Goal: Check status: Check status

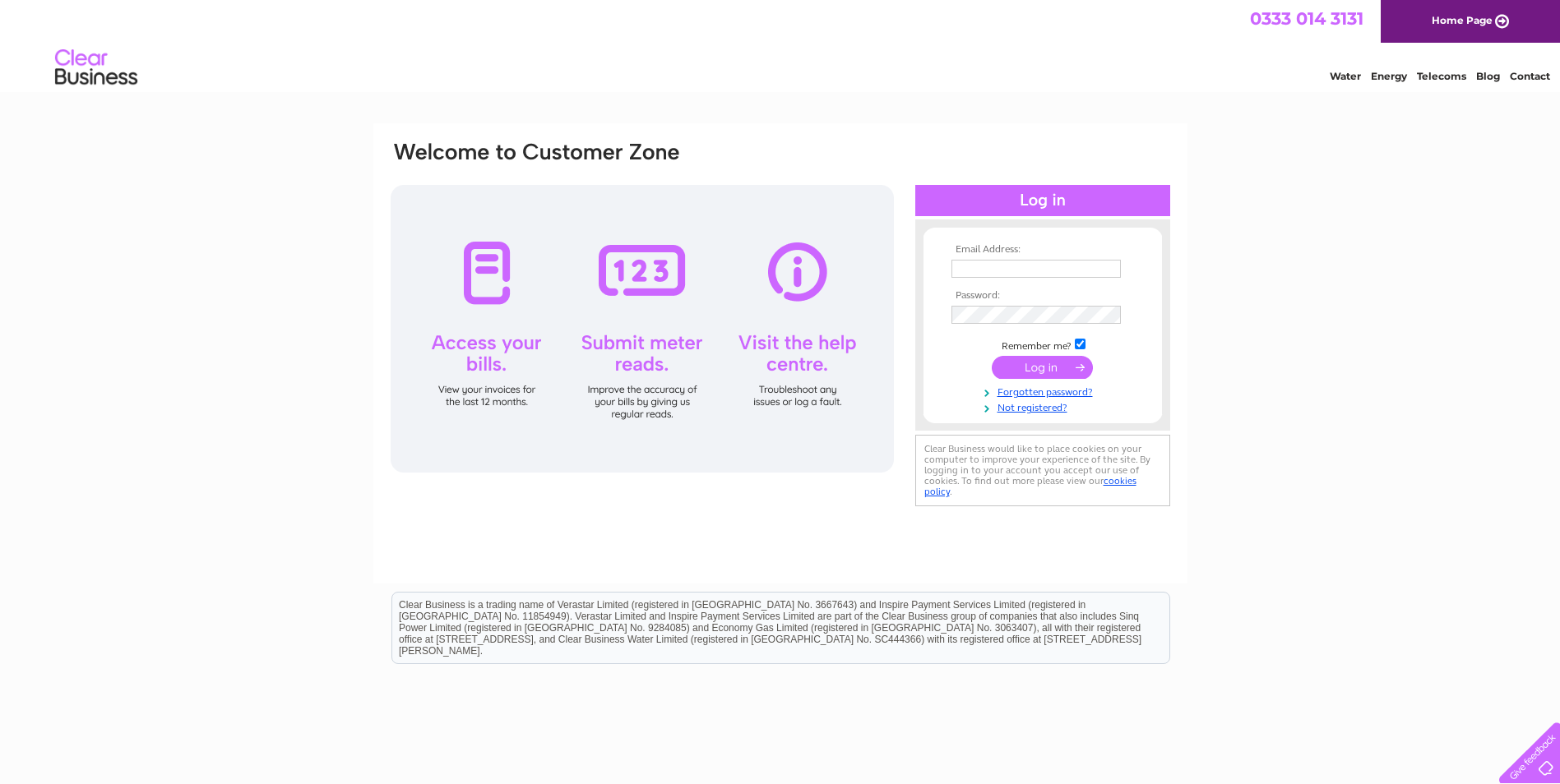
type input "[EMAIL_ADDRESS][DOMAIN_NAME]"
click at [1005, 365] on input "submit" at bounding box center [1041, 368] width 101 height 23
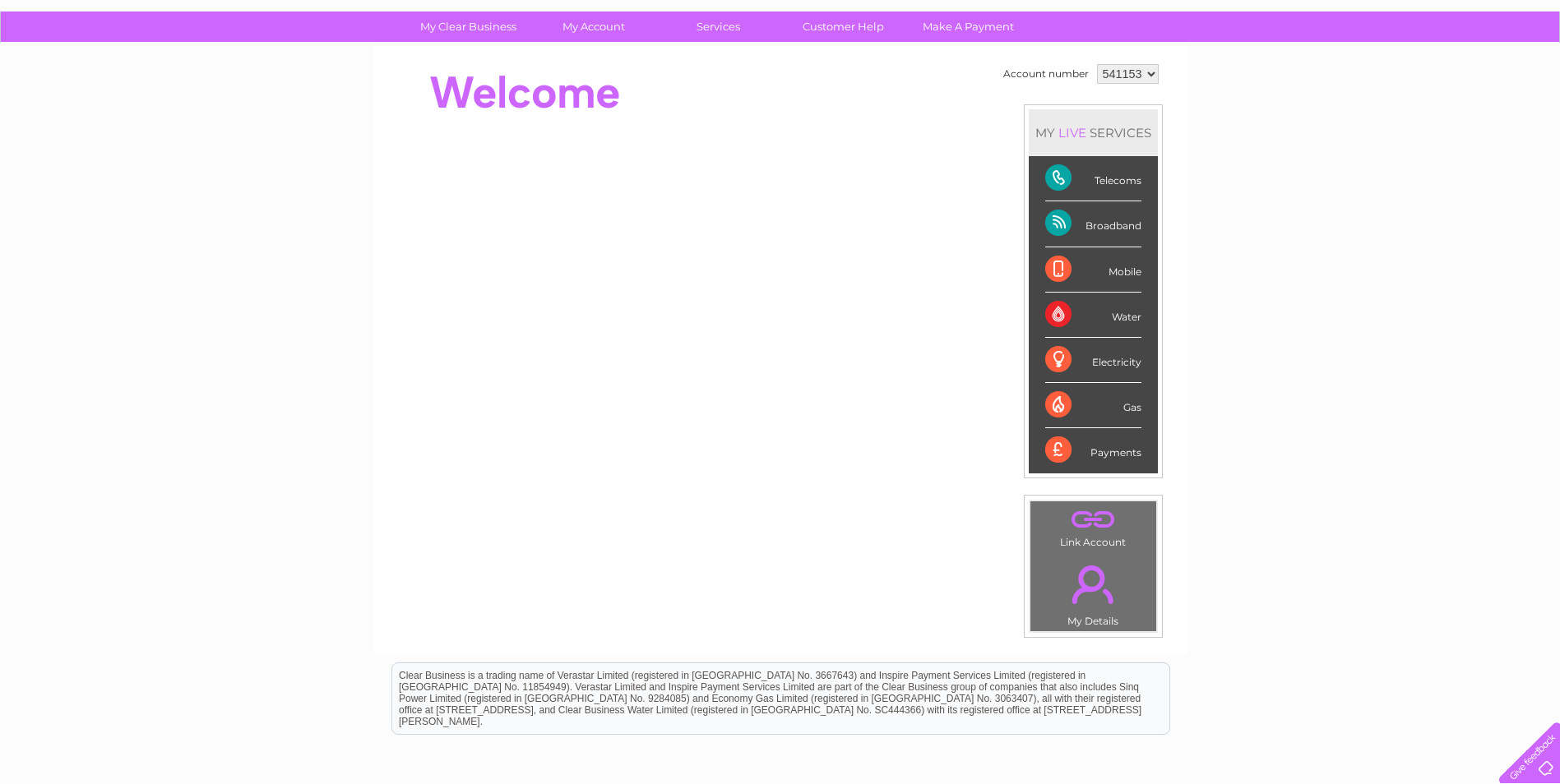
scroll to position [165, 0]
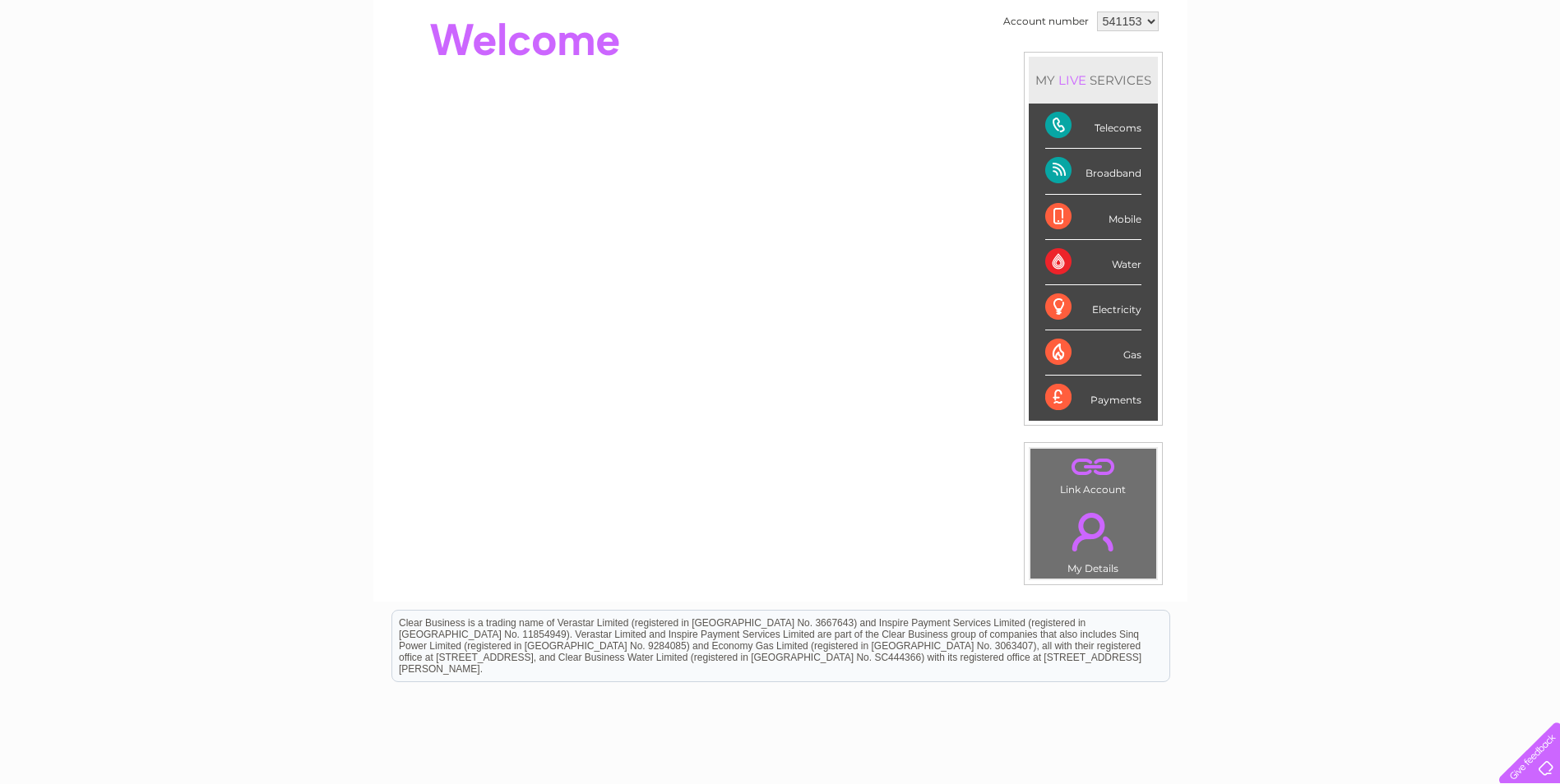
click at [1127, 126] on div "Telecoms" at bounding box center [1093, 126] width 97 height 45
click at [1066, 127] on div "Telecoms" at bounding box center [1093, 126] width 97 height 45
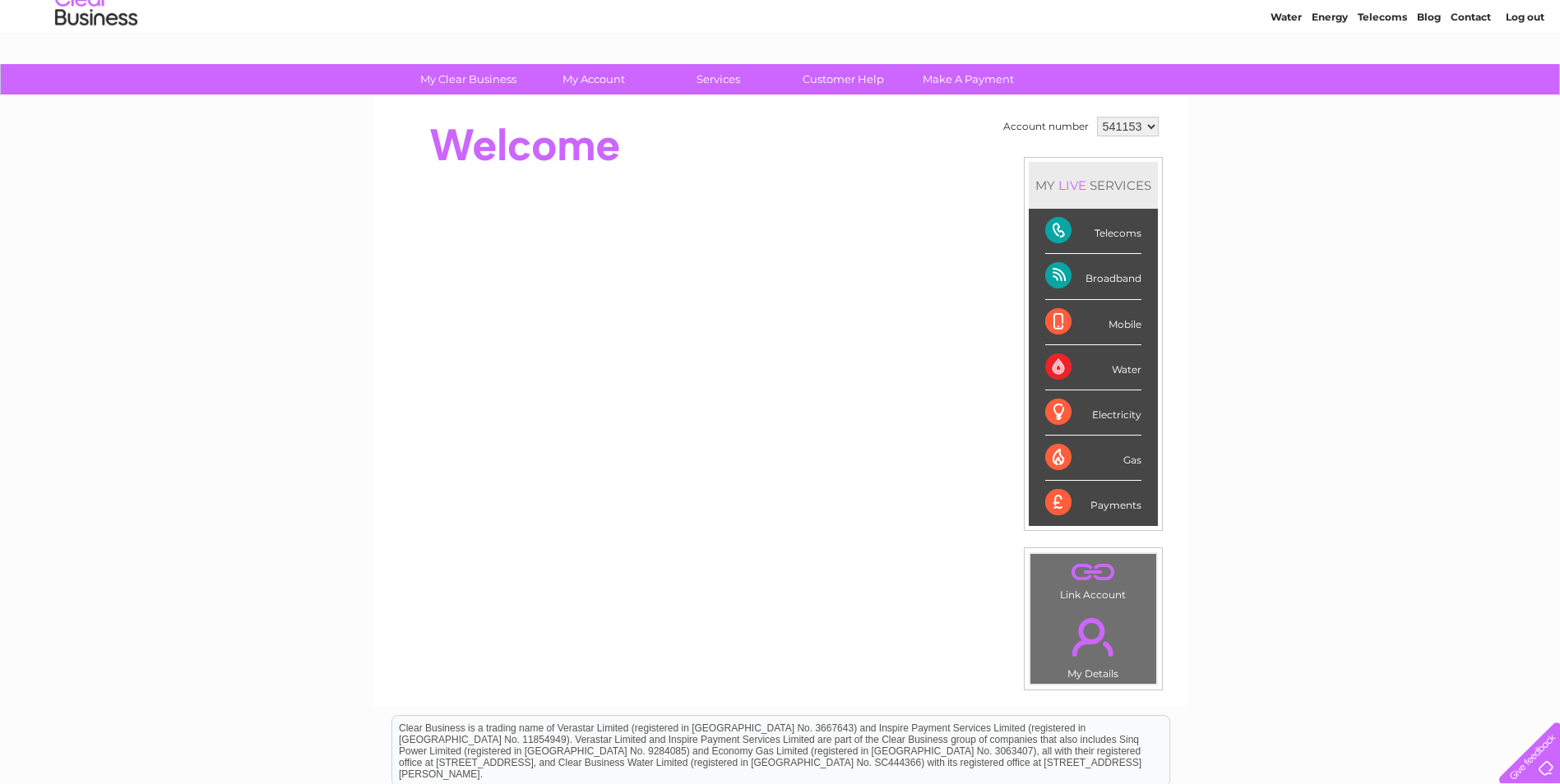
scroll to position [0, 0]
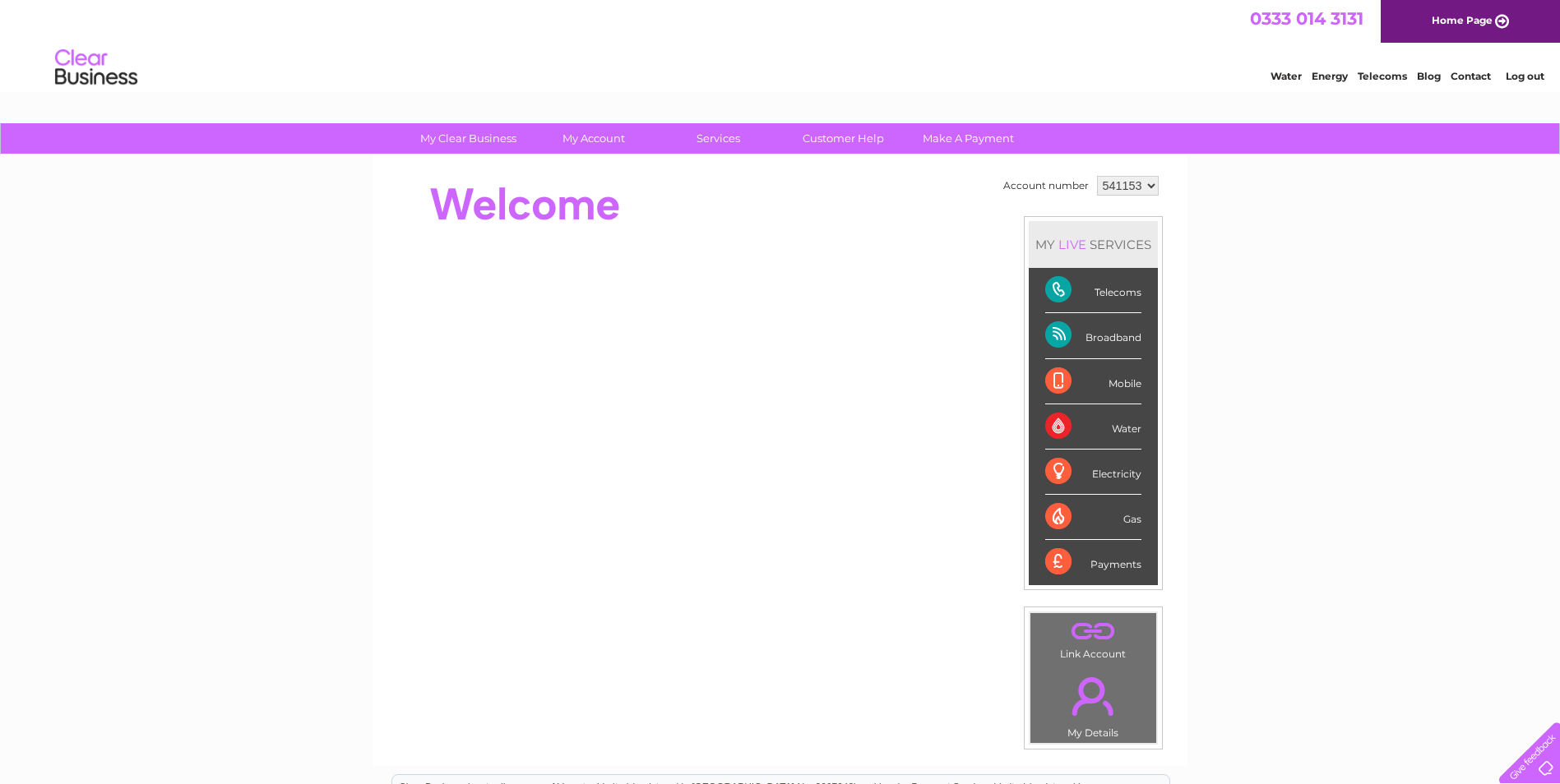
drag, startPoint x: 1062, startPoint y: 297, endPoint x: 1100, endPoint y: 293, distance: 38.2
click at [1066, 295] on div "Telecoms" at bounding box center [1093, 290] width 97 height 45
click at [1078, 295] on div "Telecoms" at bounding box center [1093, 290] width 97 height 45
click at [1113, 295] on div "Telecoms" at bounding box center [1093, 290] width 97 height 45
click at [1099, 249] on div "MY LIVE SERVICES" at bounding box center [1093, 245] width 129 height 47
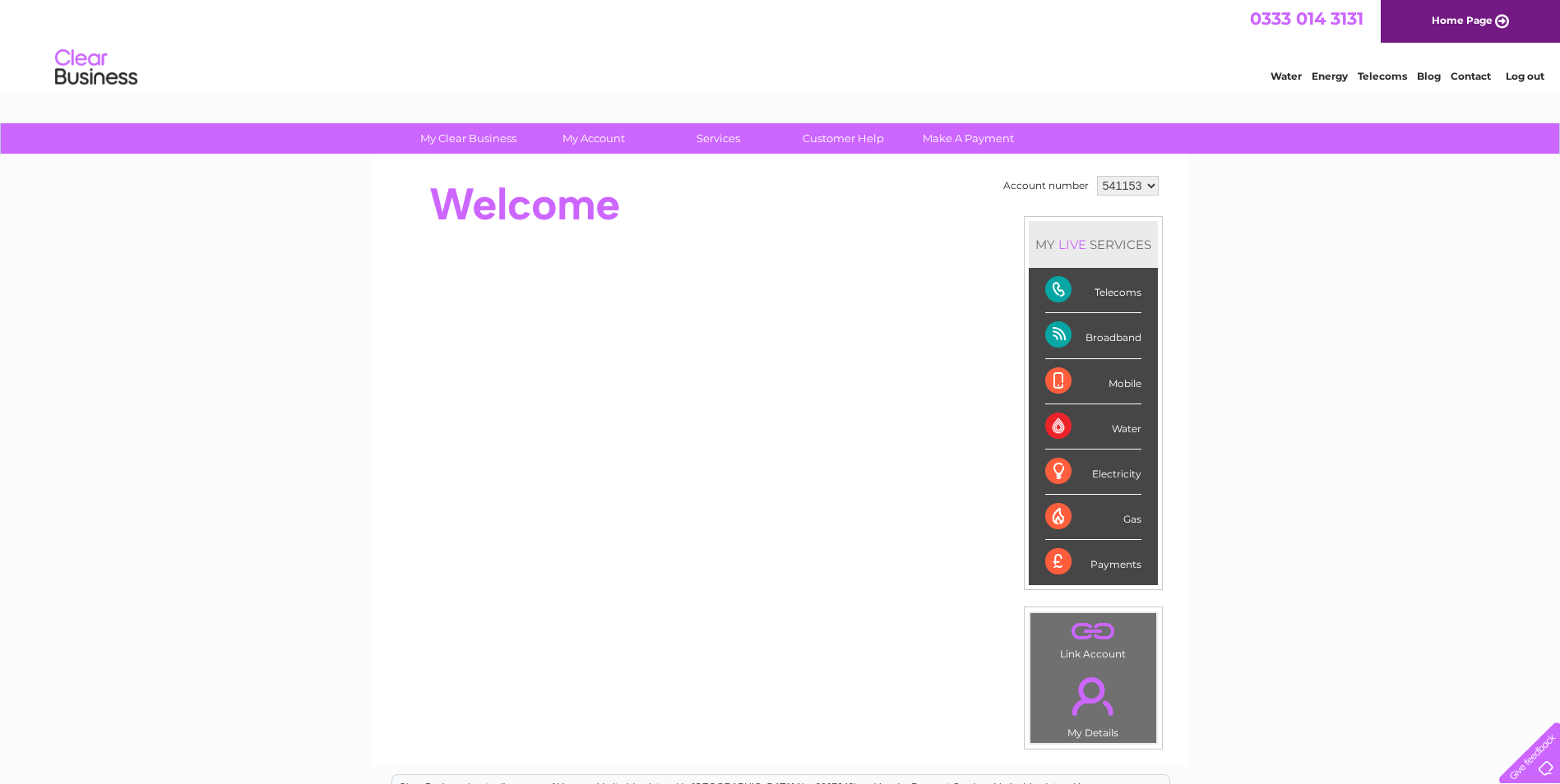
click at [1099, 249] on div "MY LIVE SERVICES" at bounding box center [1093, 245] width 129 height 47
drag, startPoint x: 1099, startPoint y: 249, endPoint x: 1198, endPoint y: 306, distance: 114.2
click at [1199, 305] on div "My Clear Business Login Details My Details My Preferences Link Account My Accou…" at bounding box center [780, 585] width 1560 height 924
click at [1076, 290] on div "Telecoms" at bounding box center [1093, 290] width 97 height 45
click at [1045, 283] on div "Telecoms" at bounding box center [1093, 290] width 97 height 45
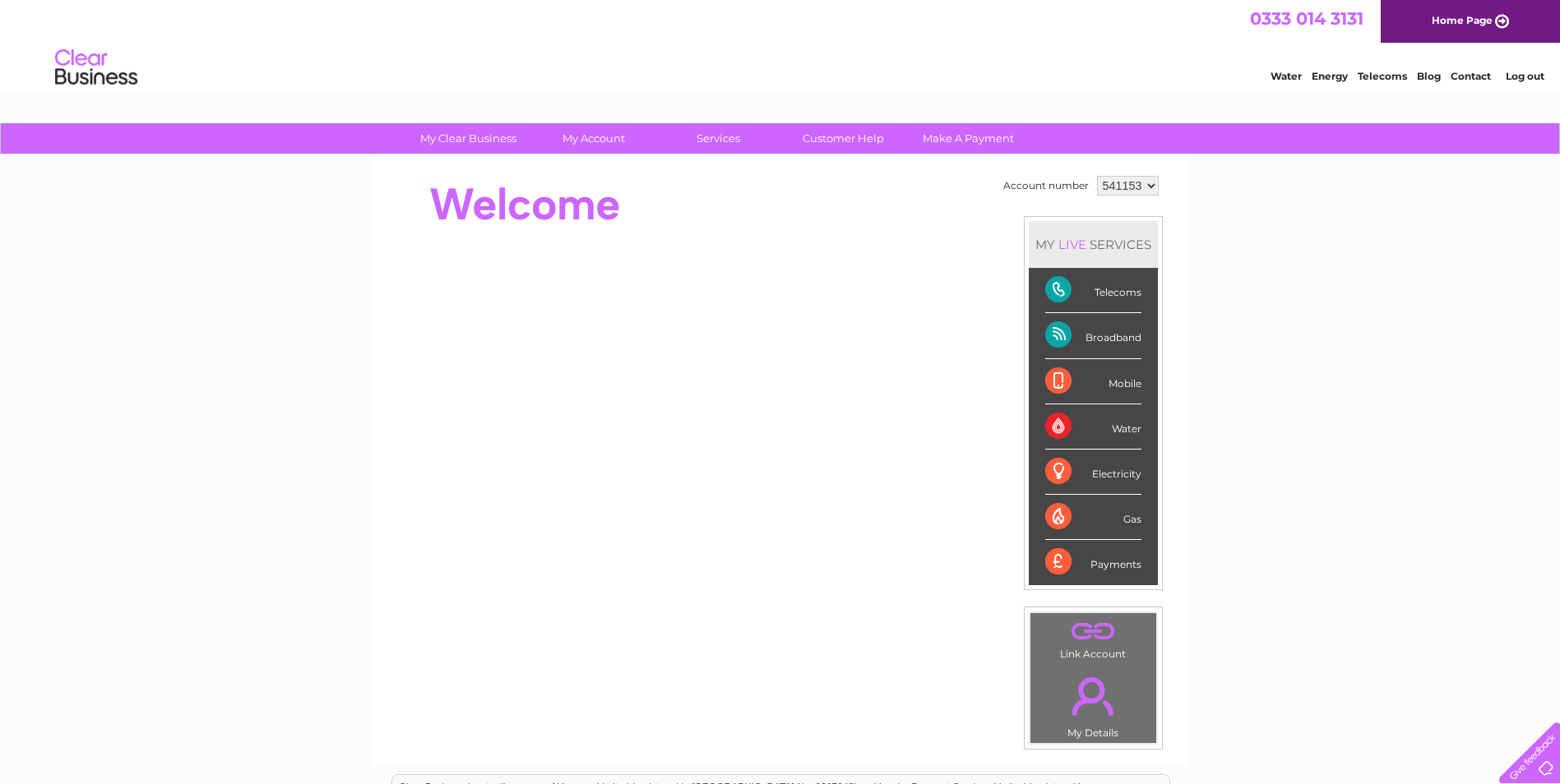
click at [1322, 92] on div "Water Energy Telecoms Blog Contact Log out" at bounding box center [780, 69] width 1560 height 53
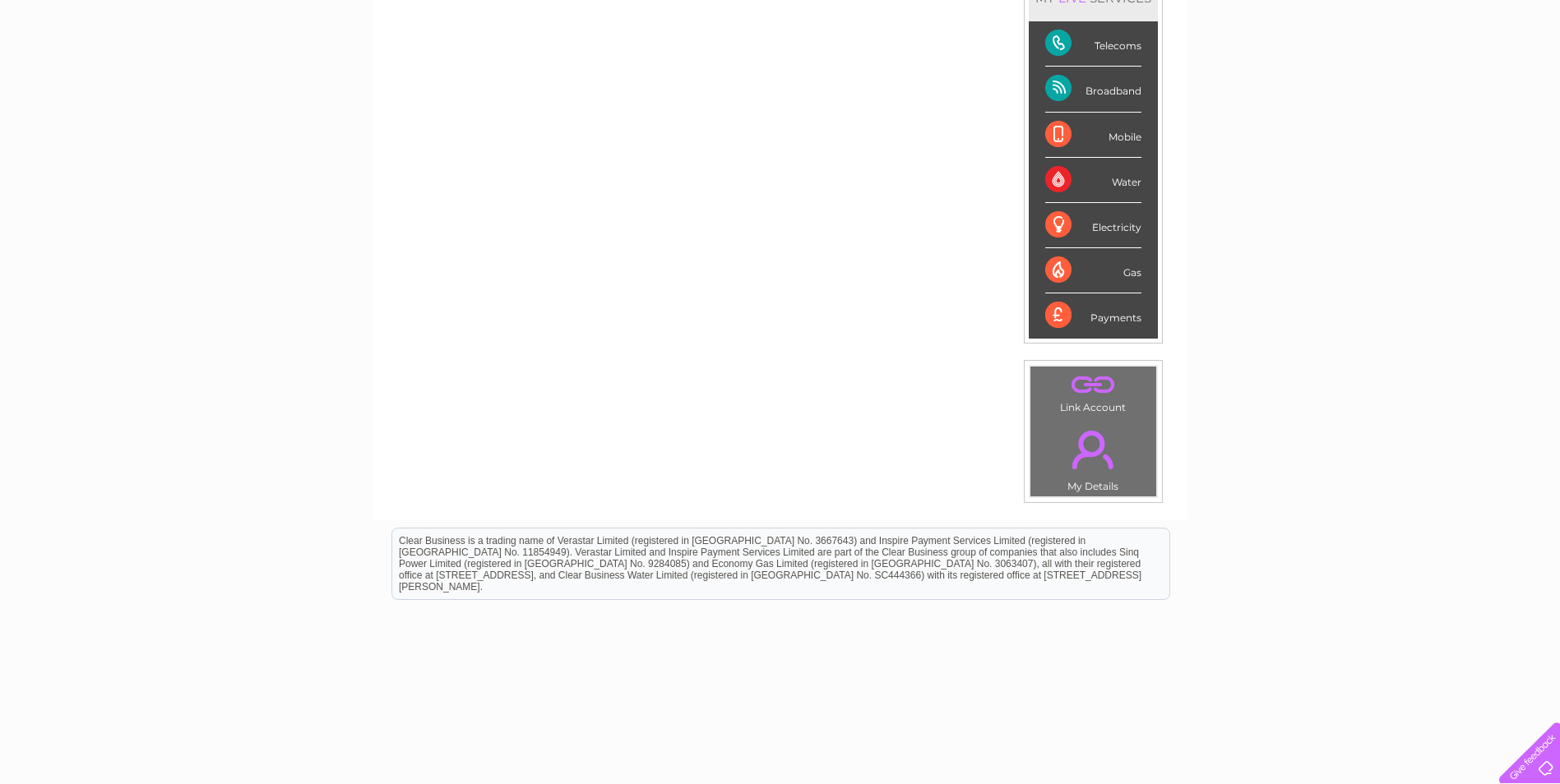
scroll to position [275, 0]
